Goal: Information Seeking & Learning: Learn about a topic

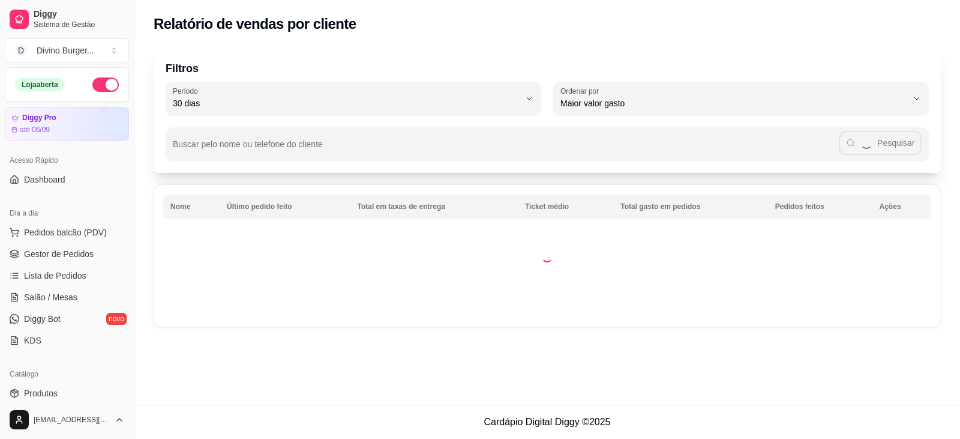
select select "30"
select select "HIGHEST_TOTAL_SPENT_WITH_ORDERS"
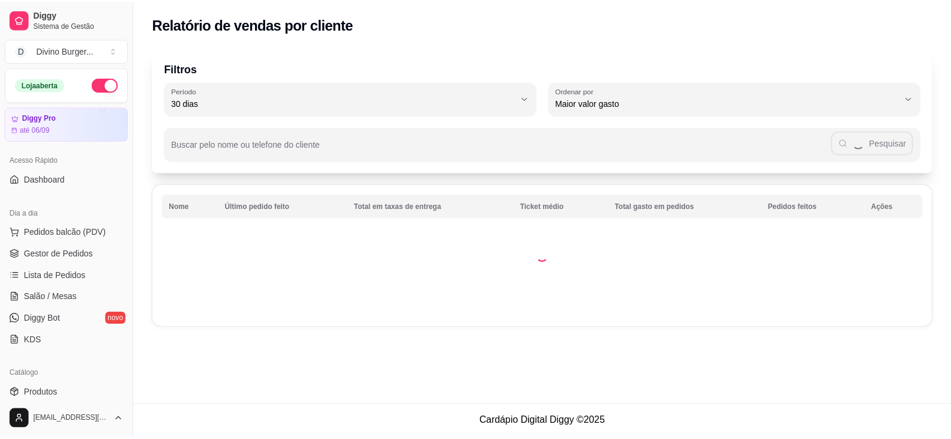
scroll to position [360, 0]
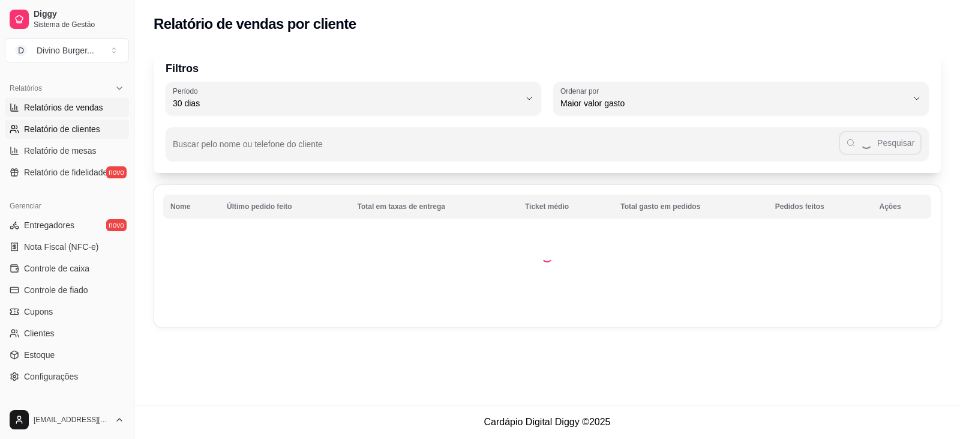
click at [76, 116] on ul "Relatórios de vendas Relatório de clientes Relatório de mesas Relatório de fide…" at bounding box center [67, 140] width 124 height 84
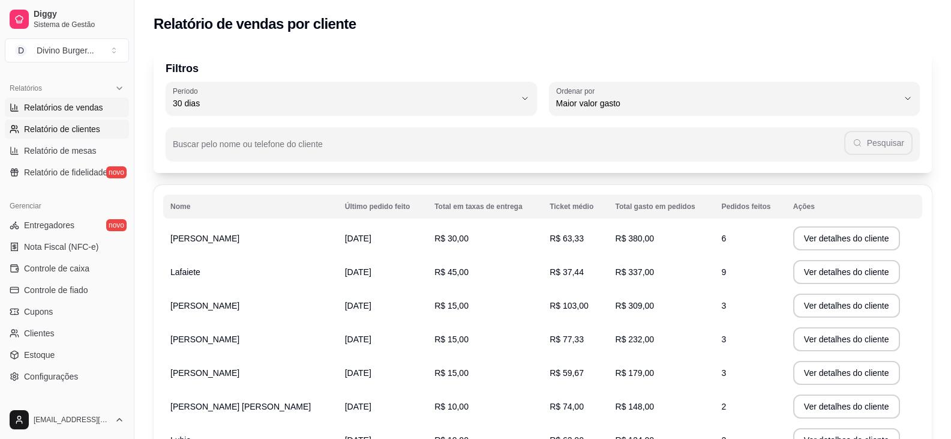
click at [76, 115] on link "Relatórios de vendas" at bounding box center [67, 107] width 124 height 19
select select "ALL"
select select "0"
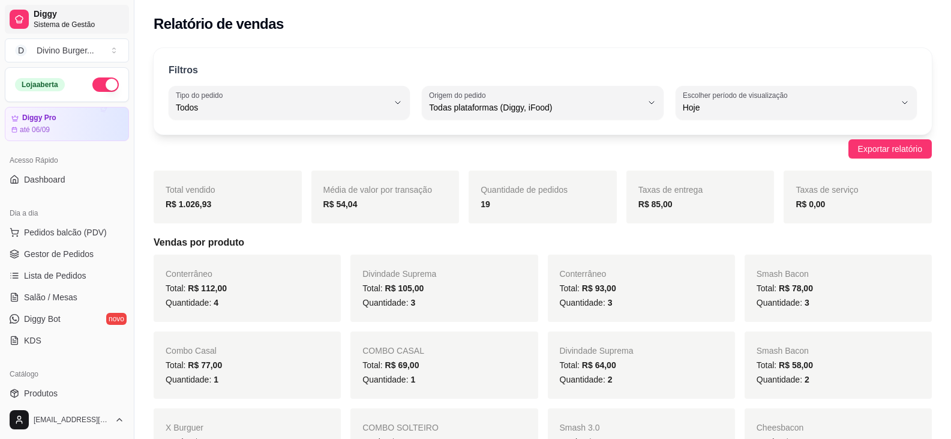
click at [60, 22] on span "Sistema de Gestão" at bounding box center [79, 25] width 91 height 10
